Goal: Browse casually: Explore the website without a specific task or goal

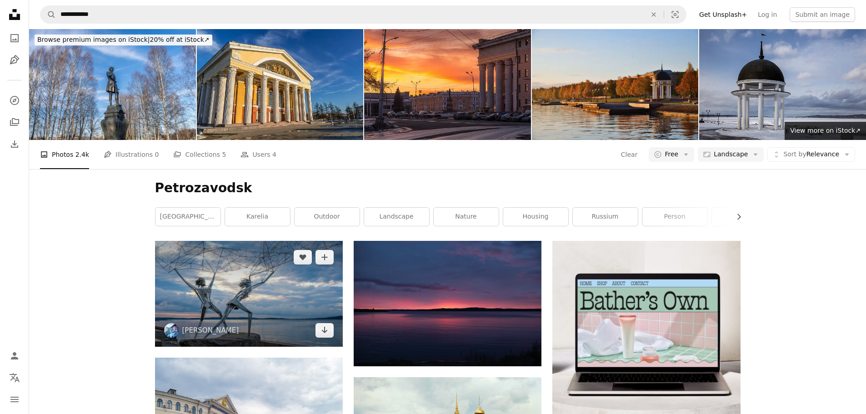
click at [254, 241] on img at bounding box center [249, 293] width 188 height 105
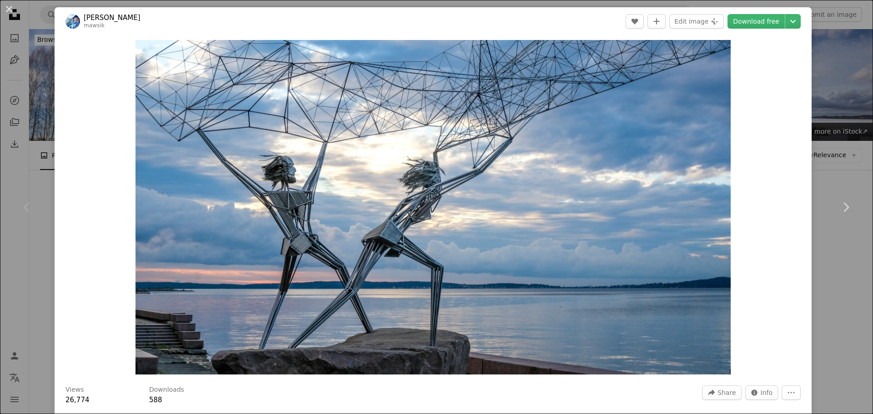
click at [831, 105] on div "An X shape Chevron left Chevron right [PERSON_NAME] mawsik A heart A plus sign …" at bounding box center [436, 207] width 873 height 414
